Goal: Find specific page/section: Find specific page/section

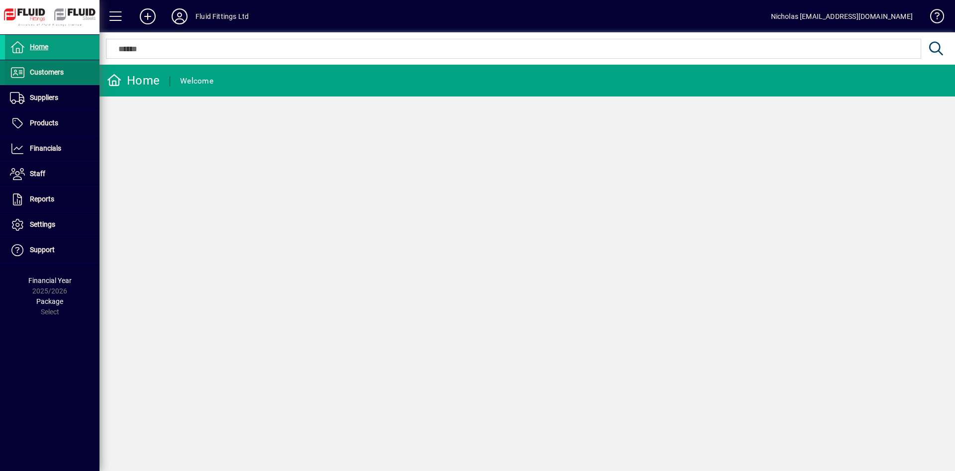
click at [42, 79] on span at bounding box center [52, 73] width 94 height 24
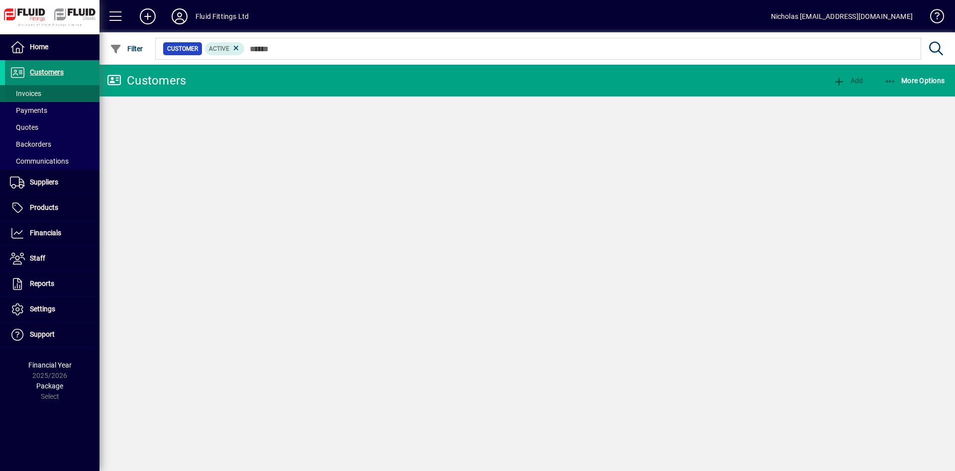
click at [51, 91] on span at bounding box center [52, 94] width 94 height 24
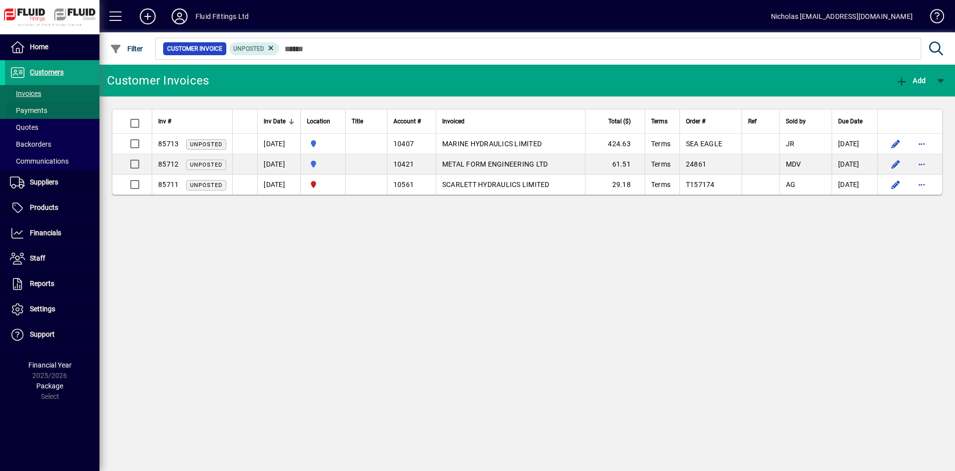
click at [49, 110] on span at bounding box center [52, 110] width 94 height 24
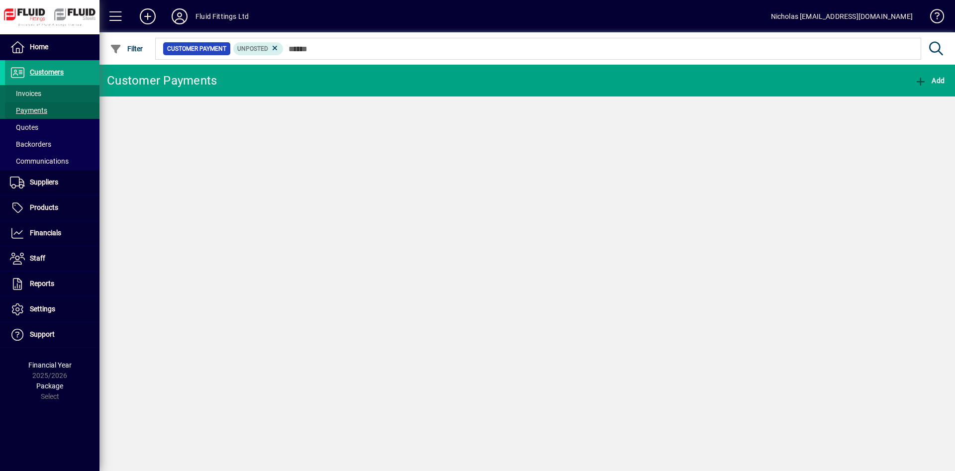
click at [48, 92] on span at bounding box center [52, 94] width 94 height 24
